Goal: Information Seeking & Learning: Learn about a topic

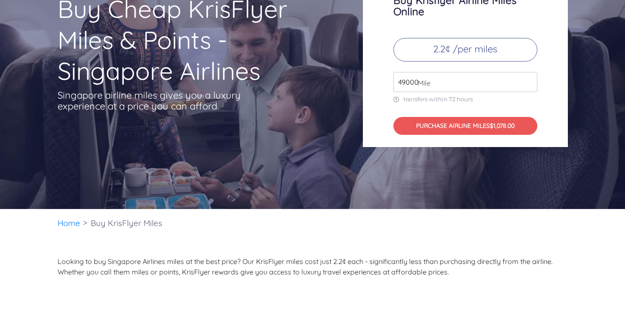
scroll to position [68, 0]
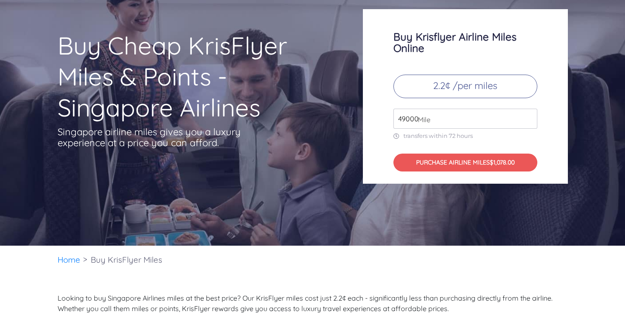
click at [433, 115] on input "49000" at bounding box center [465, 119] width 144 height 20
click at [381, 149] on div "Buy Krisflyer Airline Miles Online 2.2¢ /per miles 20000 Mile transfers within …" at bounding box center [465, 96] width 205 height 174
click at [415, 117] on span "Mile" at bounding box center [422, 119] width 17 height 10
click at [411, 118] on input "20000" at bounding box center [465, 119] width 144 height 20
type input "2000"
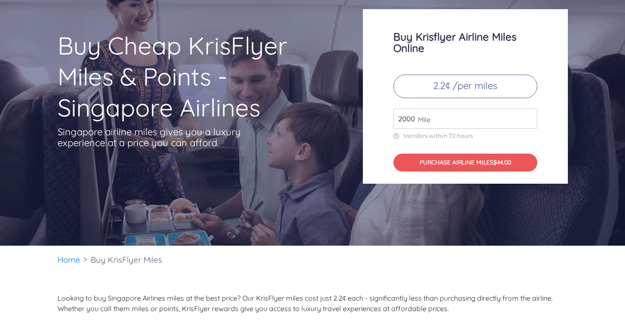
click at [377, 119] on div "Buy Krisflyer Airline Miles Online 2.2¢ /per miles 2000 Mile transfers within 7…" at bounding box center [465, 96] width 205 height 174
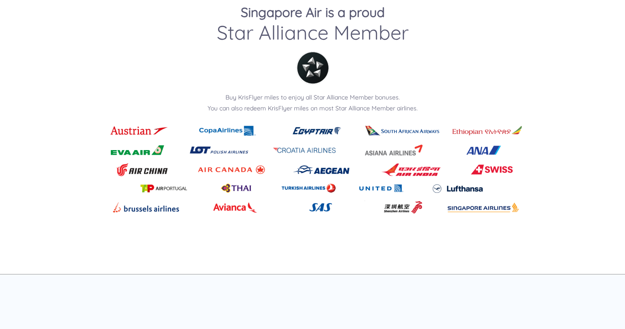
scroll to position [1036, 0]
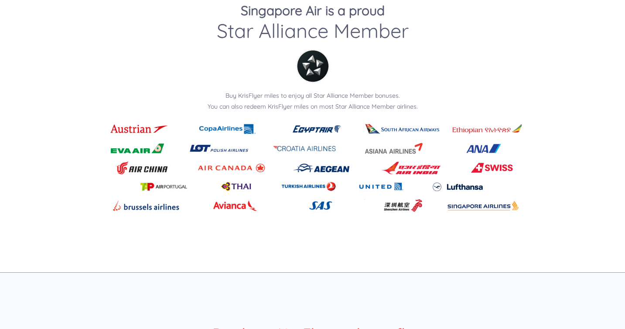
click at [543, 164] on div "Singapore Air is a proud Star Alliance Member Buy KrisFlyer miles to enjoy all …" at bounding box center [312, 109] width 523 height 213
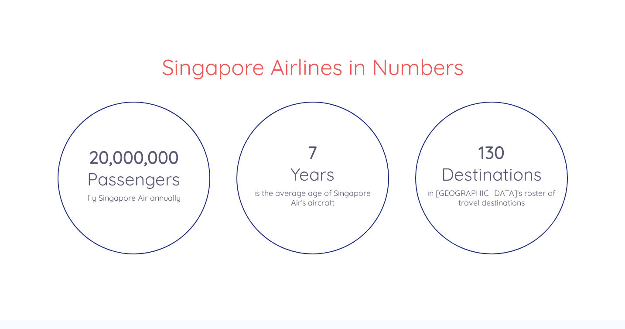
scroll to position [1577, 0]
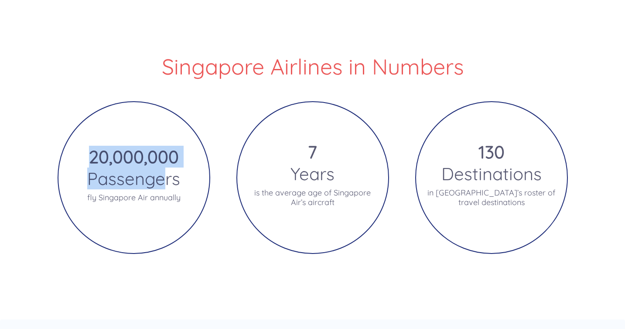
drag, startPoint x: 85, startPoint y: 152, endPoint x: 165, endPoint y: 188, distance: 87.4
click at [165, 188] on div "20,000,000 Passengers fly [GEOGRAPHIC_DATA] Air annually" at bounding box center [134, 177] width 153 height 153
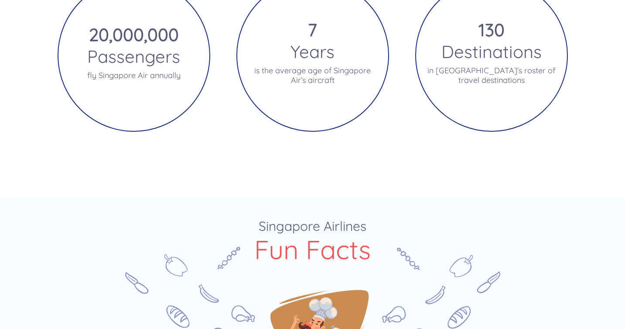
click at [337, 57] on div "7 Years is the average age of Singapore Air’s aircraft" at bounding box center [312, 55] width 153 height 153
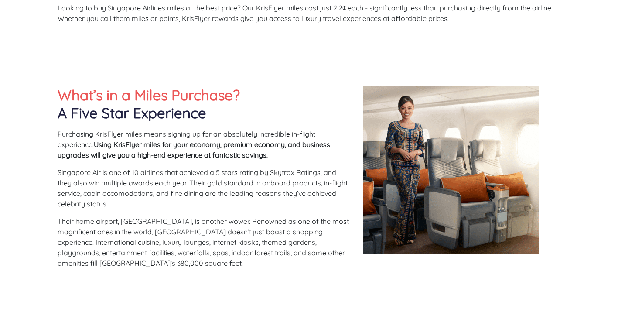
scroll to position [0, 0]
